Goal: Browse casually

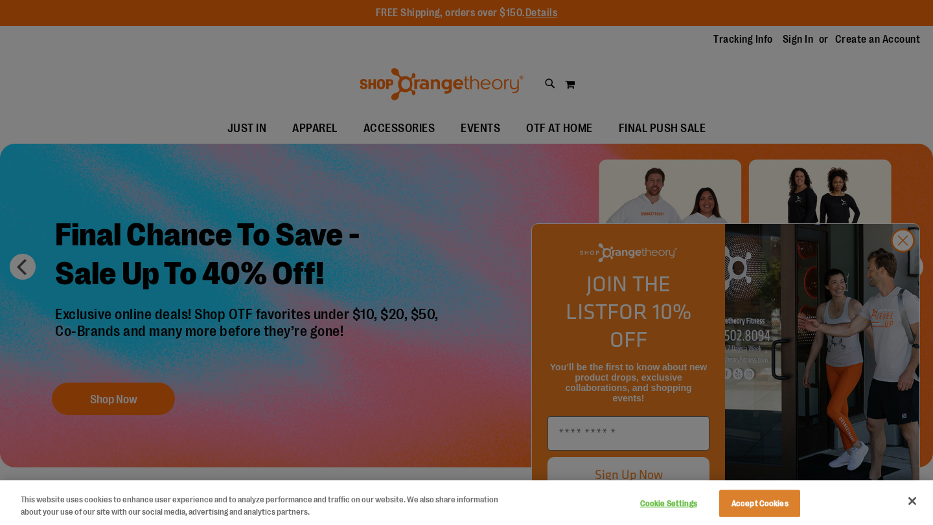
click at [906, 263] on div at bounding box center [466, 262] width 933 height 525
click at [903, 270] on div at bounding box center [466, 262] width 933 height 525
click at [253, 132] on div at bounding box center [466, 262] width 933 height 525
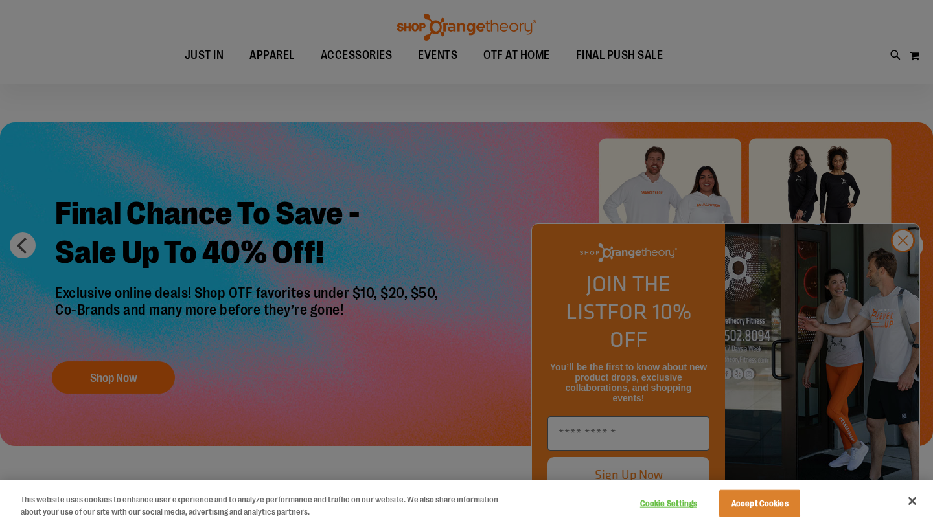
scroll to position [22, 0]
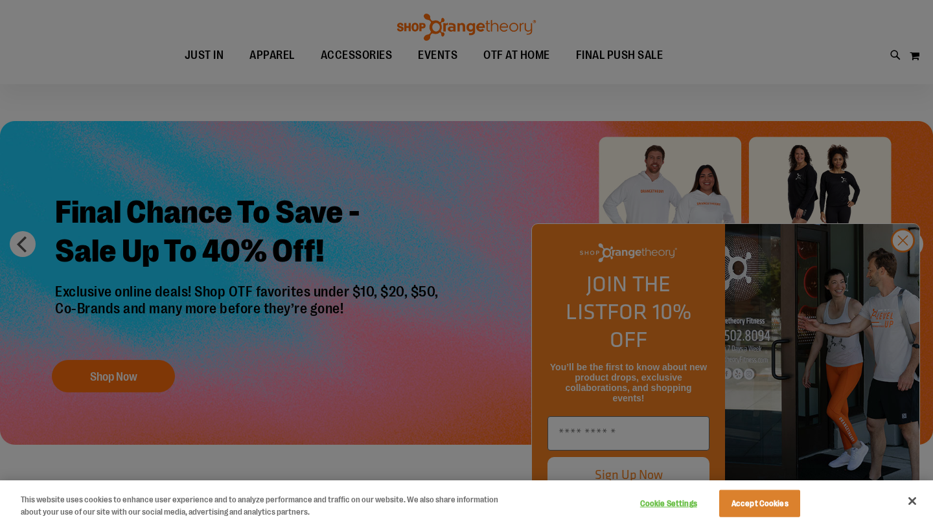
click at [905, 272] on div at bounding box center [466, 262] width 933 height 525
click at [919, 501] on button "Close" at bounding box center [912, 501] width 29 height 29
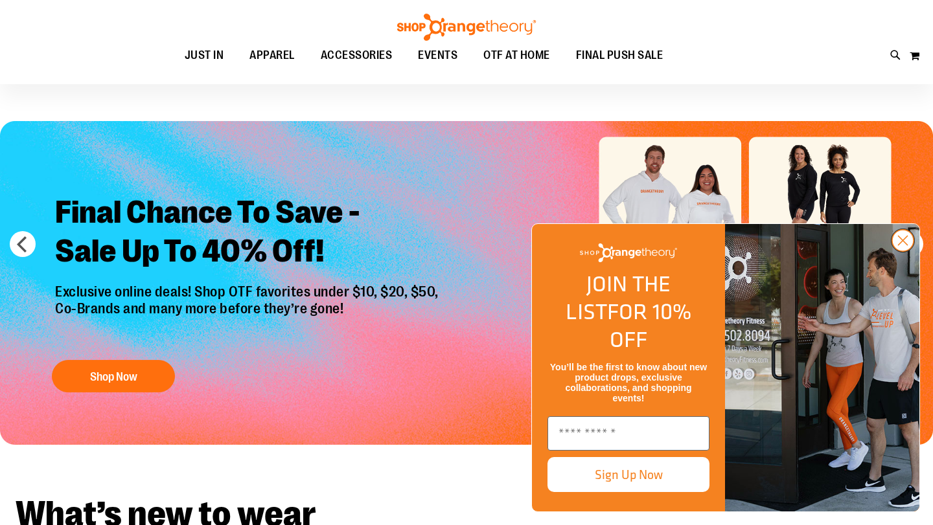
click at [900, 252] on icon "Close dialog" at bounding box center [903, 240] width 23 height 23
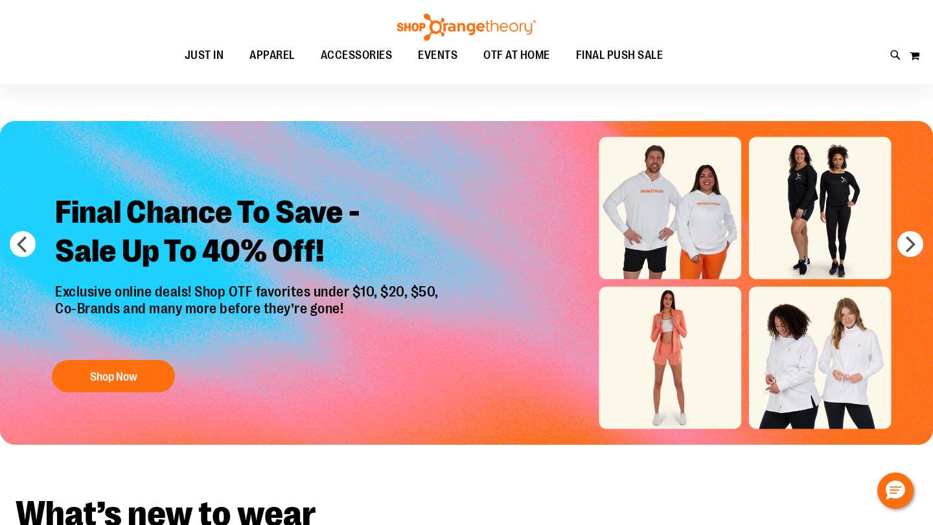
scroll to position [0, 0]
